Goal: Task Accomplishment & Management: Manage account settings

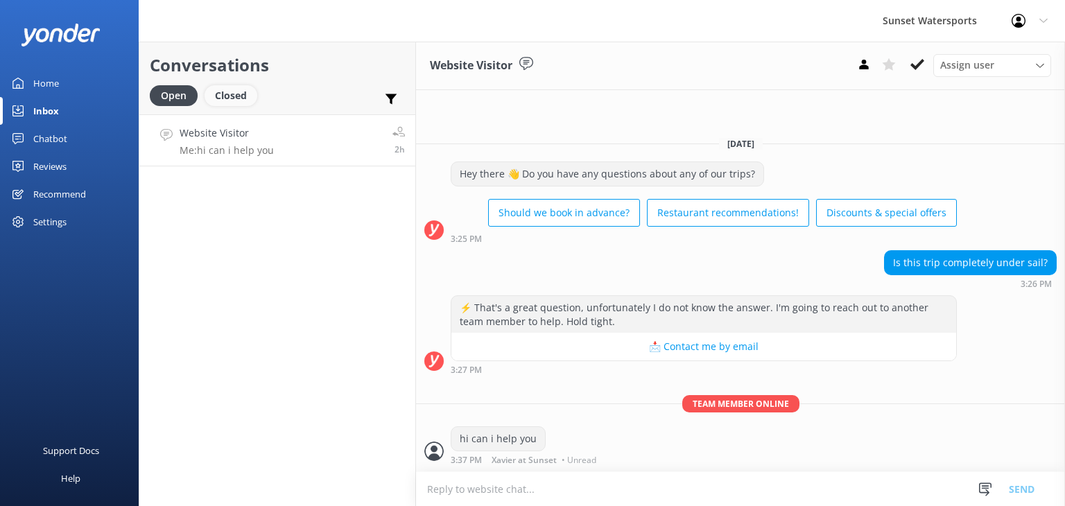
click at [245, 94] on div "Closed" at bounding box center [231, 95] width 53 height 21
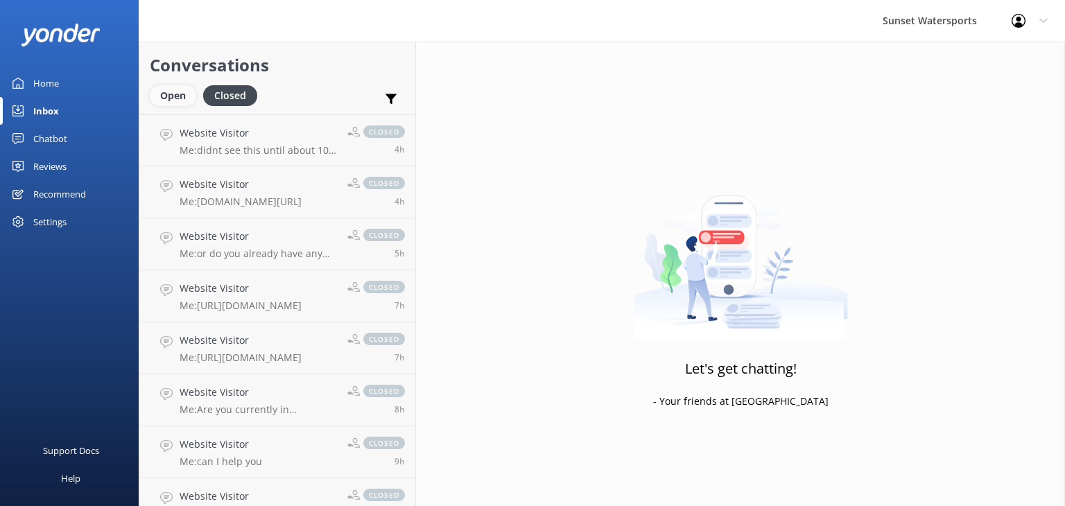
click at [173, 96] on div "Open" at bounding box center [173, 95] width 46 height 21
